Goal: Find specific page/section

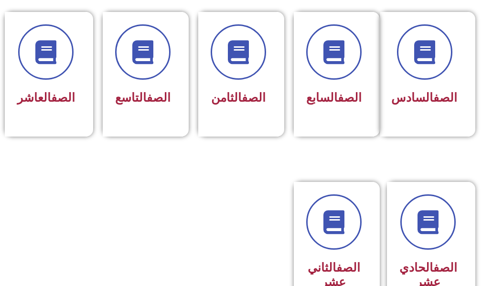
scroll to position [526, 0]
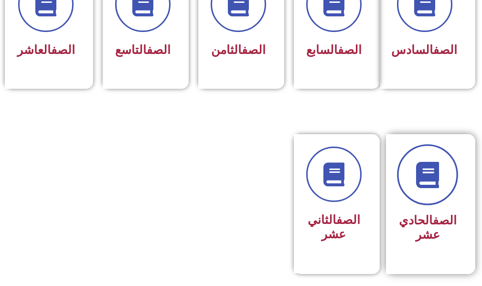
click at [437, 203] on link at bounding box center [427, 175] width 61 height 61
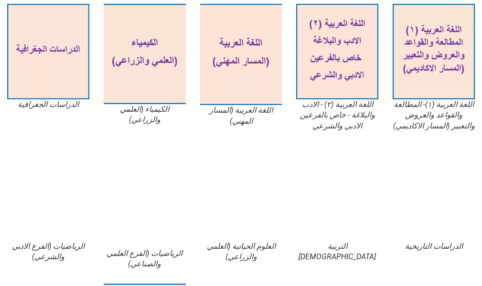
scroll to position [287, 0]
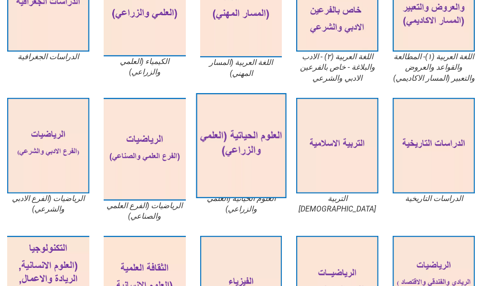
click at [245, 130] on img at bounding box center [241, 145] width 90 height 105
